Goal: Complete application form

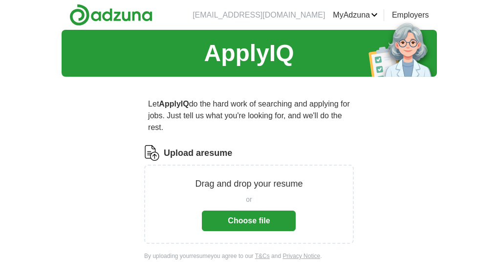
click at [233, 219] on button "Choose file" at bounding box center [249, 221] width 94 height 21
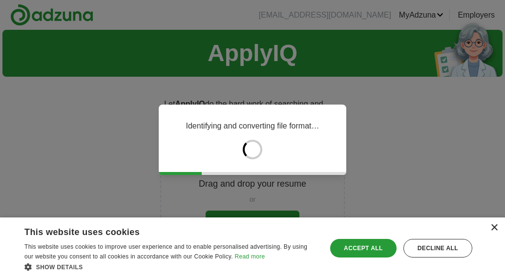
click at [494, 228] on div "×" at bounding box center [493, 227] width 7 height 7
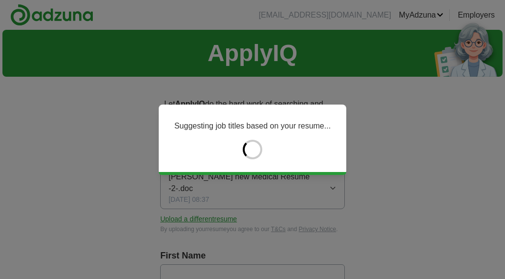
type input "*****"
type input "****"
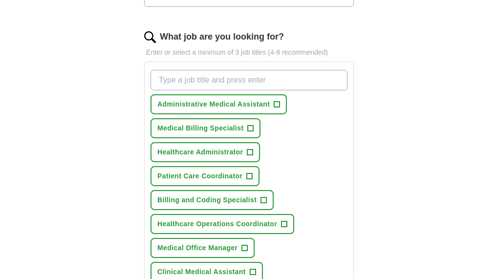
scroll to position [311, 0]
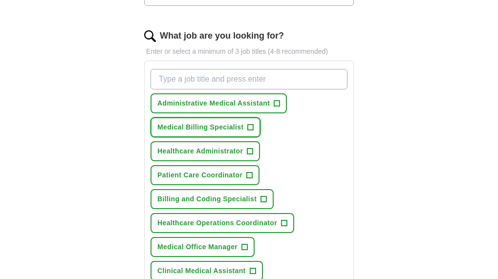
click at [254, 131] on span "+" at bounding box center [251, 128] width 6 height 8
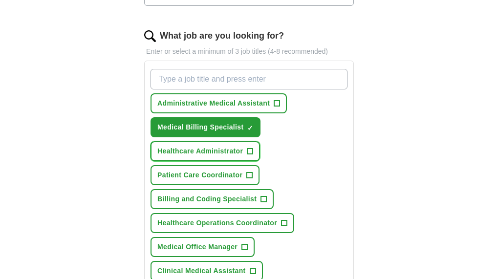
click at [260, 160] on button "Healthcare Administrator +" at bounding box center [204, 151] width 109 height 20
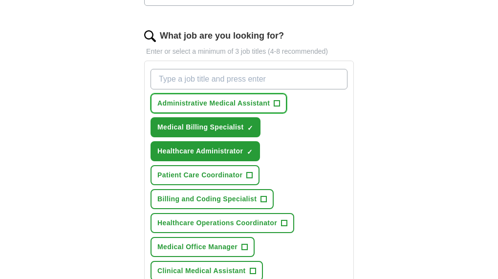
click at [280, 107] on span "+" at bounding box center [277, 104] width 6 height 8
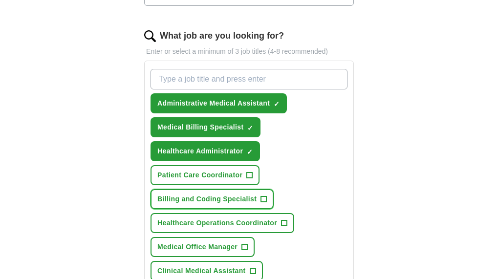
click at [256, 204] on span "Billing and Coding Specialist" at bounding box center [206, 199] width 99 height 10
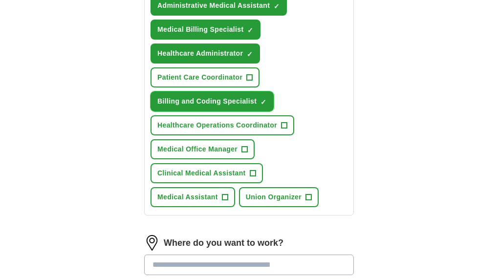
scroll to position [410, 0]
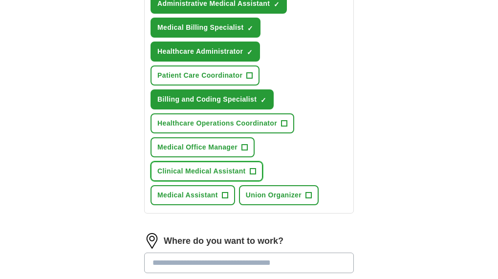
click at [255, 175] on span "+" at bounding box center [253, 172] width 6 height 8
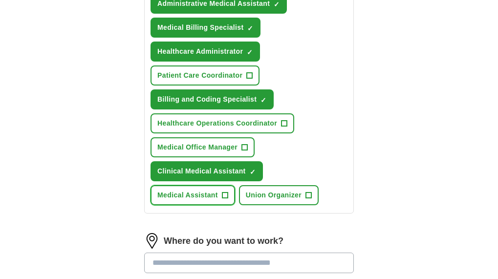
click at [218, 200] on span "Medical Assistant" at bounding box center [187, 195] width 61 height 10
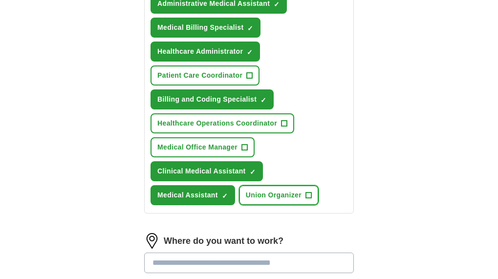
click at [319, 205] on button "Union Organizer +" at bounding box center [279, 195] width 80 height 20
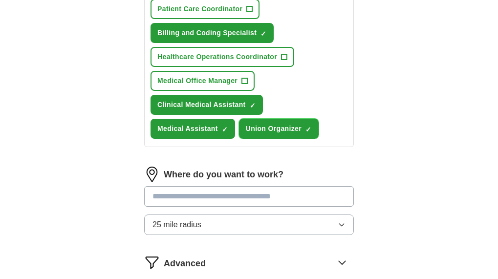
scroll to position [477, 0]
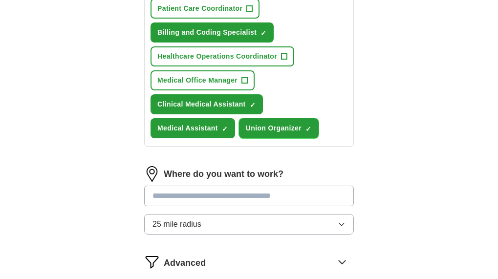
click at [301, 133] on span "Union Organizer" at bounding box center [274, 128] width 56 height 10
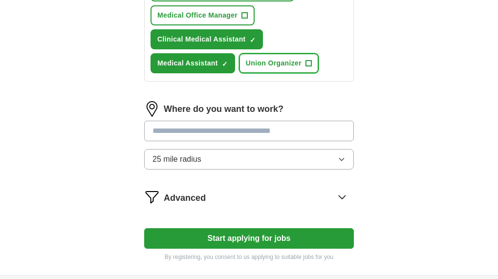
scroll to position [543, 0]
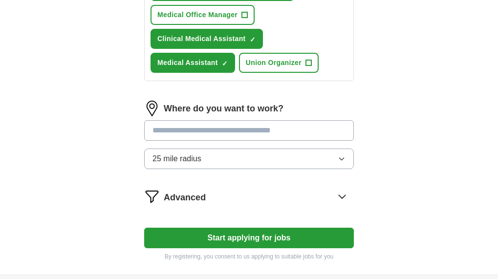
click at [338, 163] on icon "button" at bounding box center [342, 159] width 8 height 8
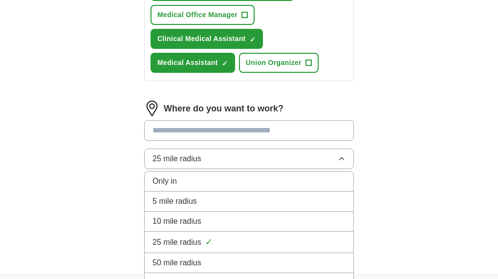
click at [272, 249] on div "25 mile radius ✓" at bounding box center [248, 241] width 193 height 13
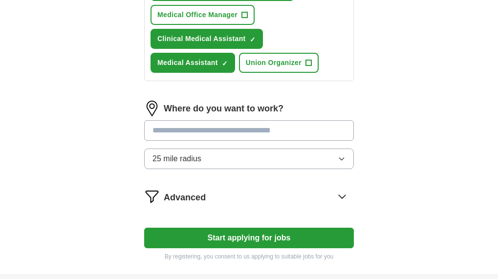
click at [249, 141] on input at bounding box center [249, 130] width 210 height 21
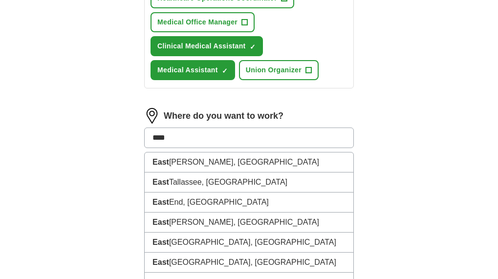
scroll to position [536, 0]
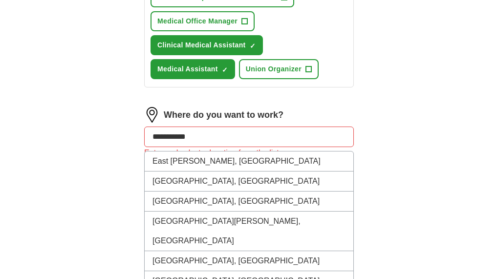
drag, startPoint x: 197, startPoint y: 150, endPoint x: 120, endPoint y: 142, distance: 77.6
click at [214, 147] on input "**********" at bounding box center [249, 137] width 210 height 21
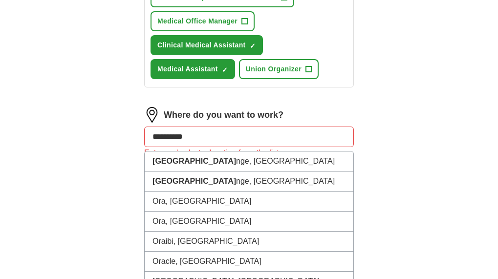
type input "**********"
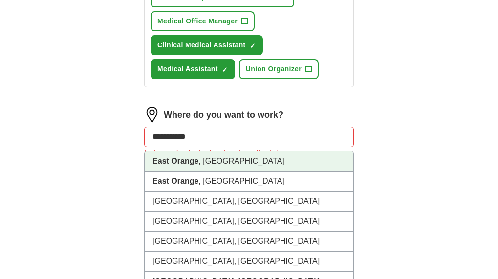
click at [216, 171] on li "East Orange , NJ" at bounding box center [249, 161] width 209 height 20
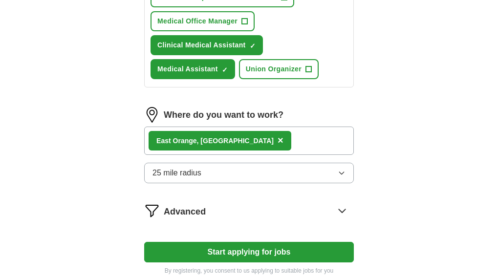
click at [268, 262] on button "Start applying for jobs" at bounding box center [249, 252] width 210 height 21
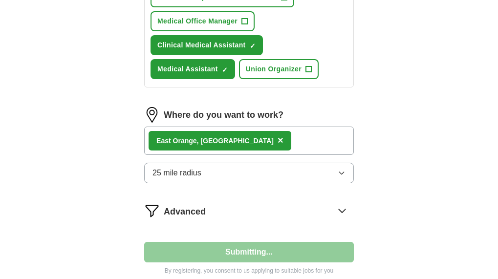
select select "**"
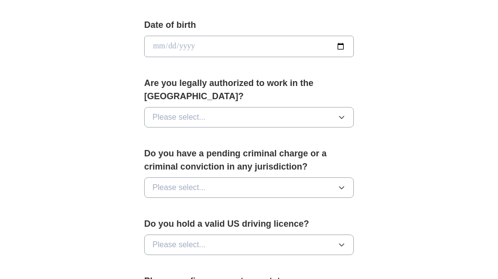
scroll to position [447, 0]
click at [297, 114] on button "Please select..." at bounding box center [249, 116] width 210 height 21
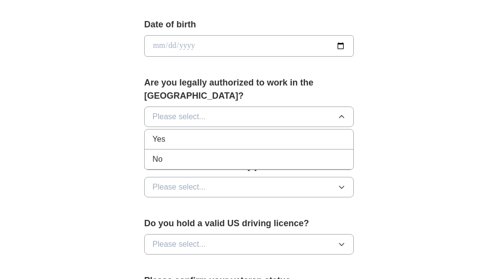
click at [271, 136] on div "Yes" at bounding box center [248, 139] width 193 height 12
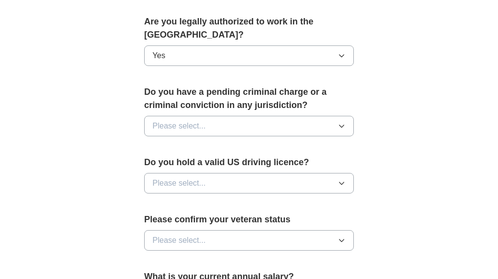
scroll to position [509, 0]
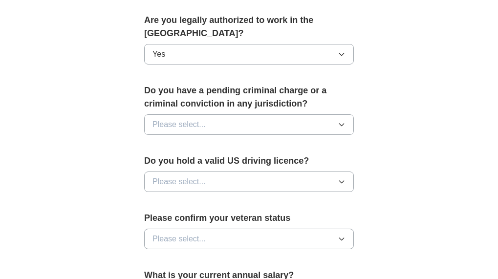
click at [268, 124] on button "Please select..." at bounding box center [249, 124] width 210 height 21
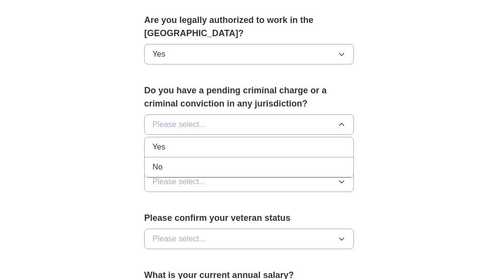
click at [245, 167] on div "No" at bounding box center [248, 167] width 193 height 12
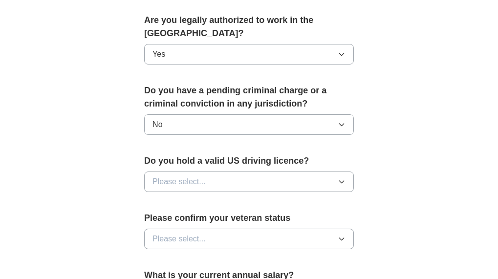
click at [248, 184] on button "Please select..." at bounding box center [249, 181] width 210 height 21
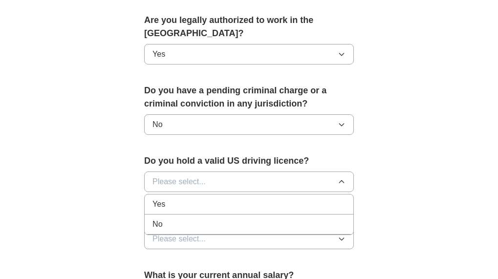
click at [248, 184] on button "Please select..." at bounding box center [249, 181] width 210 height 21
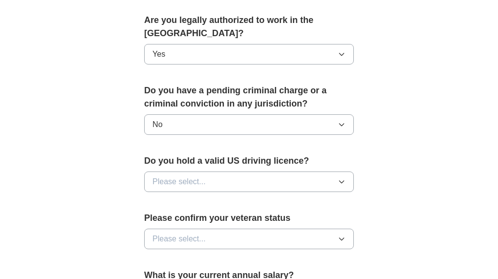
click at [248, 184] on button "Please select..." at bounding box center [249, 181] width 210 height 21
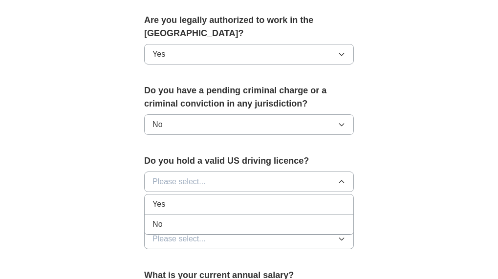
click at [243, 201] on div "Yes" at bounding box center [248, 204] width 193 height 12
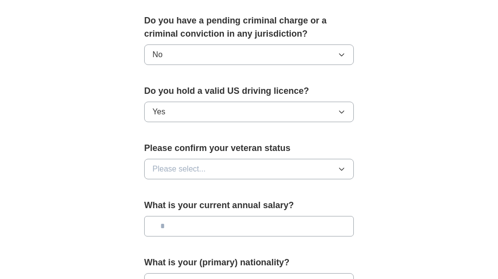
scroll to position [579, 0]
click at [240, 161] on button "Please select..." at bounding box center [249, 168] width 210 height 21
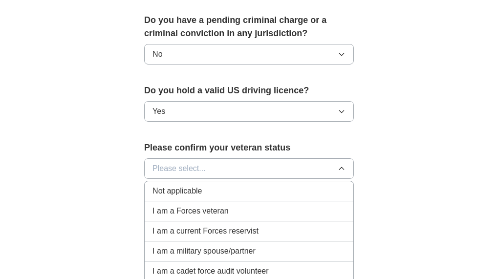
click at [235, 189] on div "Not applicable" at bounding box center [248, 191] width 193 height 12
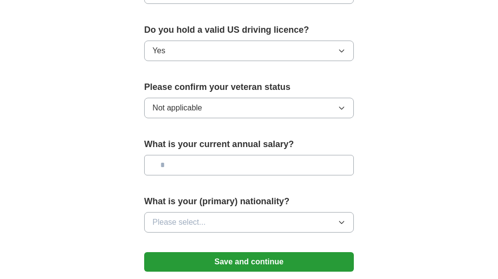
scroll to position [640, 0]
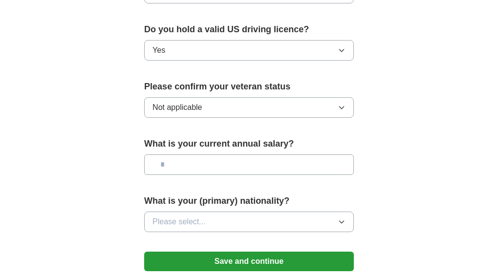
click at [234, 167] on input "text" at bounding box center [249, 164] width 210 height 21
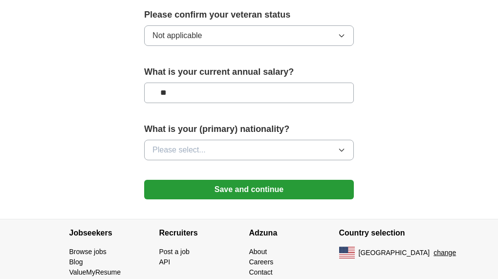
scroll to position [713, 0]
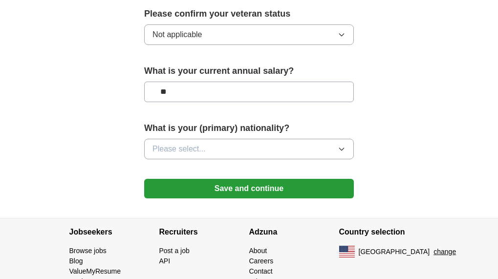
type input "**"
click at [235, 149] on button "Please select..." at bounding box center [249, 149] width 210 height 21
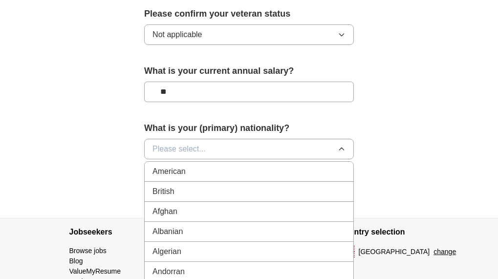
click at [232, 169] on div "American" at bounding box center [248, 172] width 193 height 12
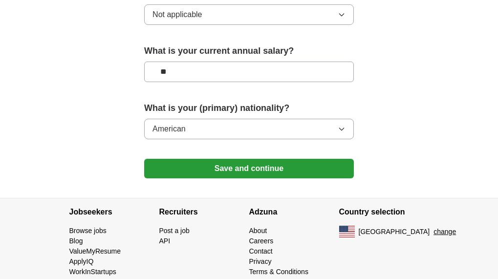
scroll to position [734, 0]
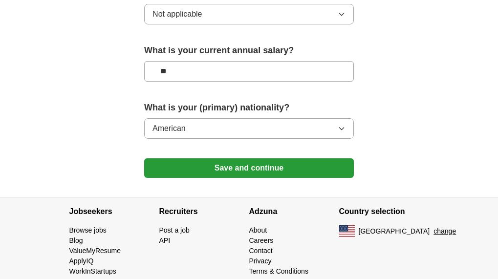
click at [232, 128] on button "American" at bounding box center [249, 128] width 210 height 21
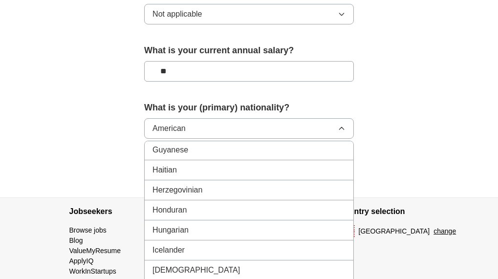
scroll to position [1481, 0]
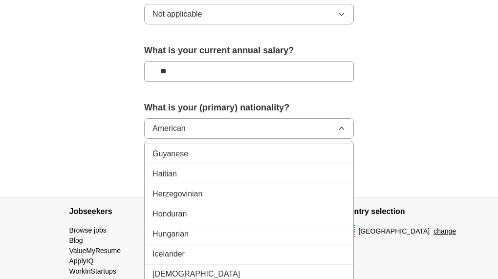
click at [231, 170] on div "Haitian" at bounding box center [248, 174] width 193 height 12
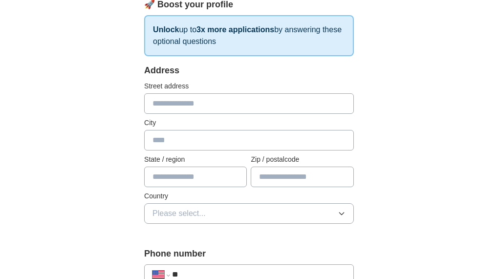
scroll to position [160, 0]
click at [227, 102] on input "text" at bounding box center [249, 104] width 210 height 21
type input "**********"
type input "**"
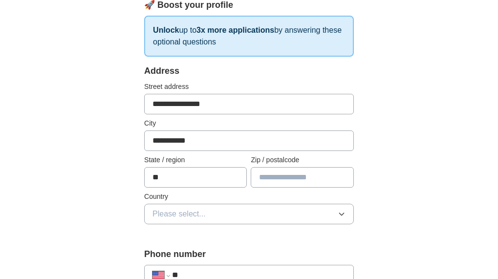
type input "*****"
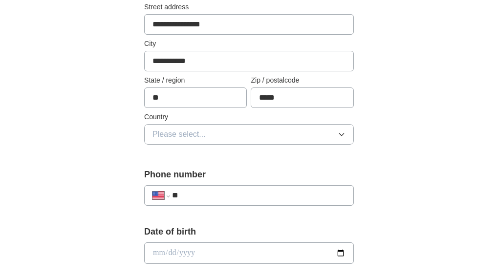
scroll to position [240, 0]
click at [234, 129] on button "Please select..." at bounding box center [249, 134] width 210 height 21
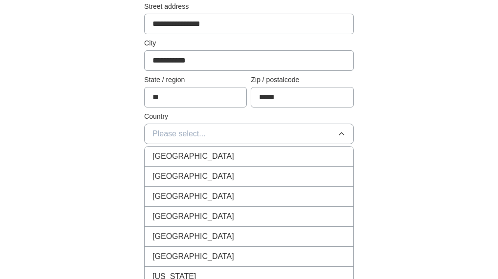
click at [232, 174] on div "United States" at bounding box center [248, 176] width 193 height 12
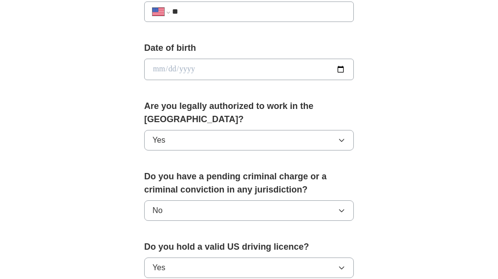
scroll to position [424, 0]
click at [238, 13] on input "**" at bounding box center [258, 11] width 173 height 12
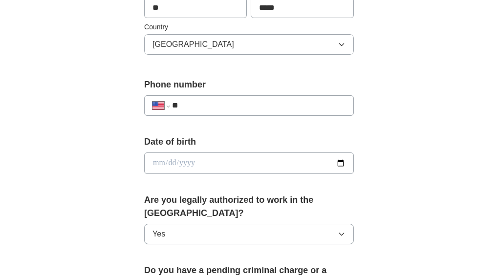
scroll to position [328, 0]
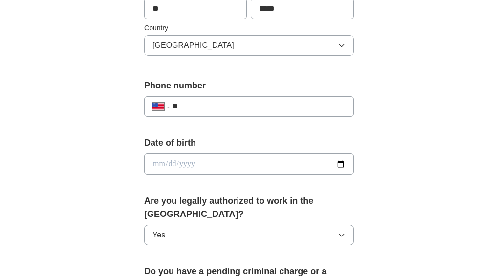
click at [227, 163] on input "date" at bounding box center [249, 163] width 210 height 21
click at [326, 164] on input "date" at bounding box center [249, 163] width 210 height 21
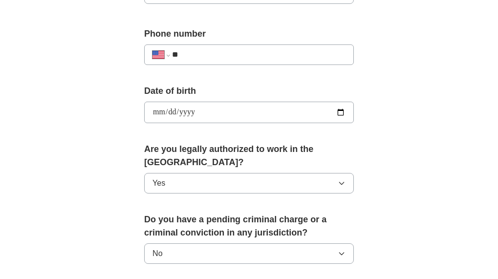
scroll to position [380, 0]
click at [327, 113] on input "**********" at bounding box center [249, 112] width 210 height 21
type input "**********"
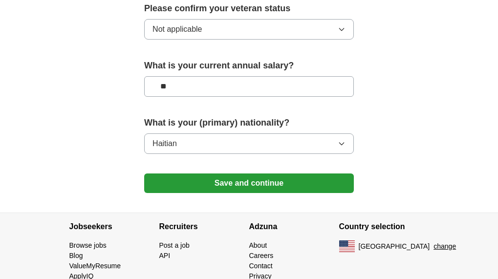
scroll to position [751, 0]
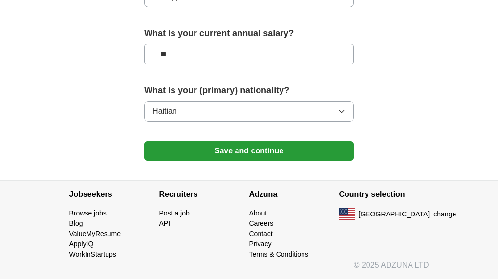
click at [223, 153] on button "Save and continue" at bounding box center [249, 151] width 210 height 20
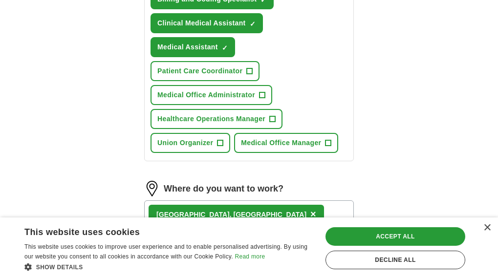
scroll to position [497, 0]
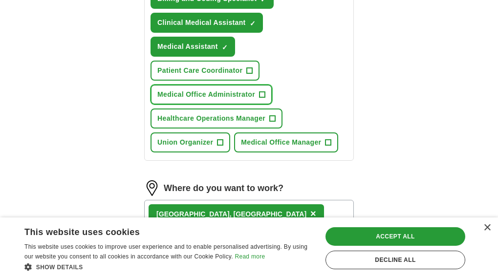
click at [272, 92] on button "Medical Office Administrator +" at bounding box center [211, 95] width 122 height 20
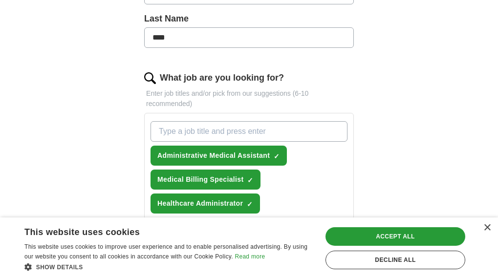
scroll to position [268, 0]
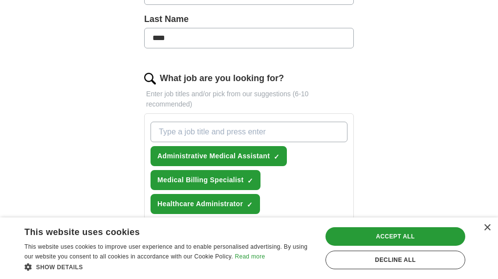
click at [274, 128] on input "What job are you looking for?" at bounding box center [248, 132] width 197 height 21
type input "travel medical assistance"
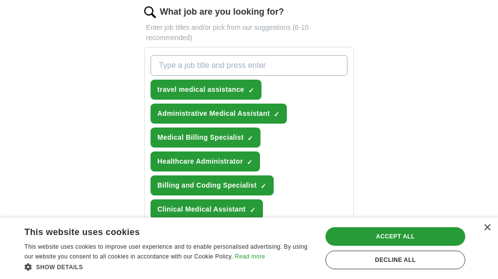
scroll to position [335, 0]
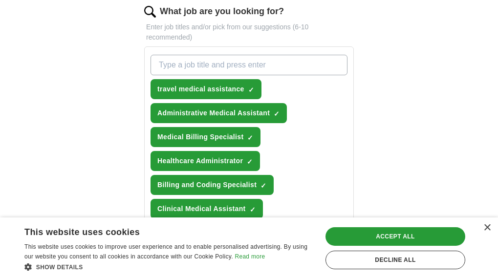
click at [287, 62] on input "What job are you looking for?" at bounding box center [248, 65] width 197 height 21
type input "administrative assistance"
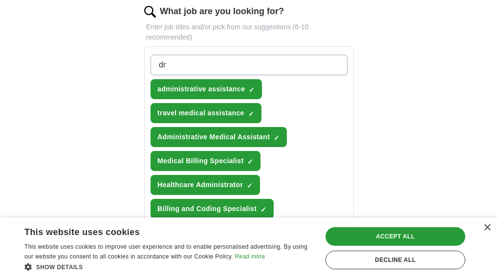
type input "d"
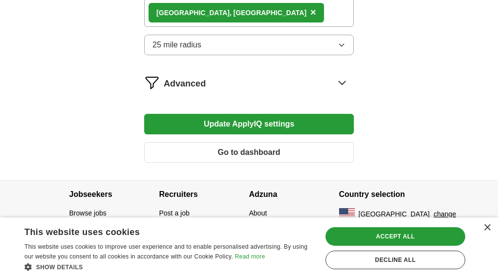
scroll to position [770, 0]
click at [322, 126] on button "Update ApplyIQ settings" at bounding box center [249, 124] width 210 height 21
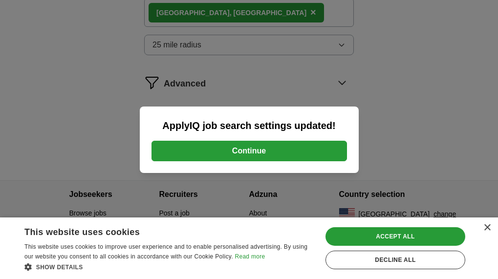
click at [313, 148] on button "Continue" at bounding box center [248, 151] width 195 height 21
